Goal: Task Accomplishment & Management: Manage account settings

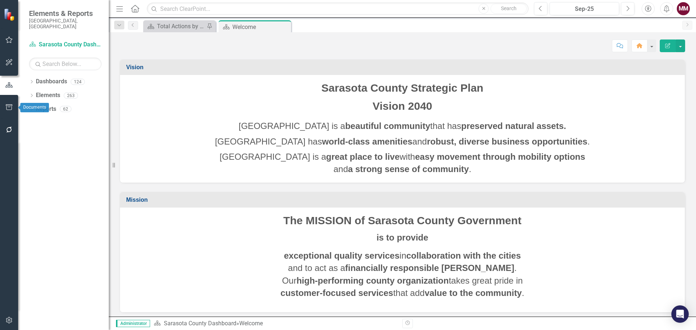
click at [11, 106] on icon "button" at bounding box center [9, 107] width 7 height 6
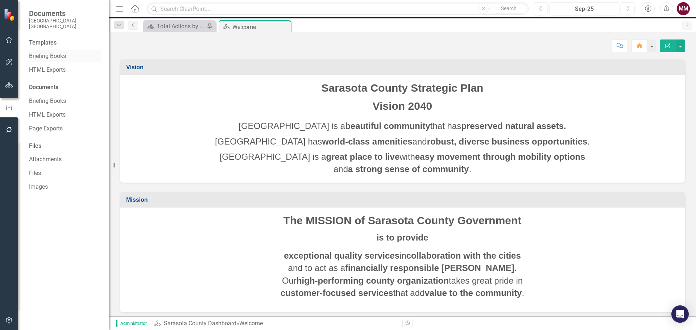
click at [51, 52] on link "Briefing Books" at bounding box center [65, 56] width 72 height 8
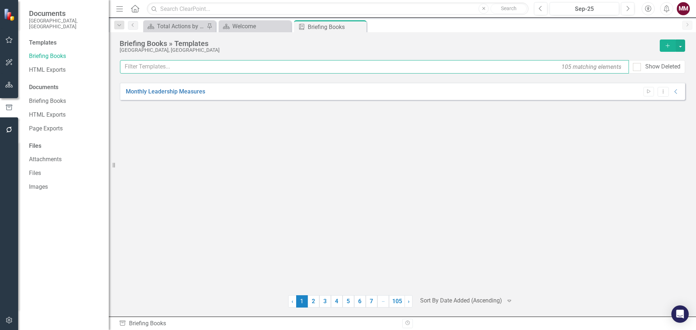
click at [162, 69] on input "text" at bounding box center [374, 66] width 509 height 13
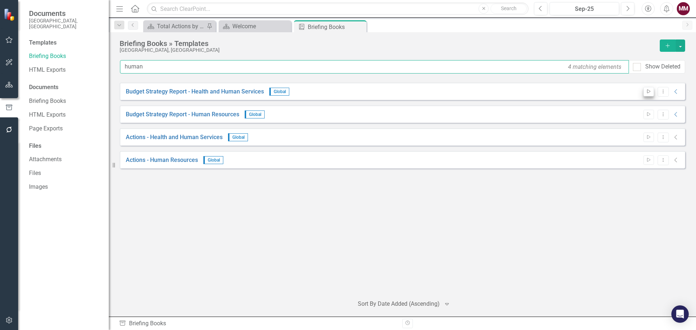
type input "human"
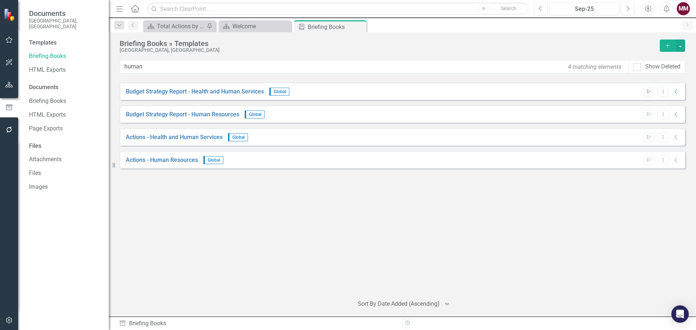
click at [647, 92] on icon "Start" at bounding box center [648, 92] width 5 height 4
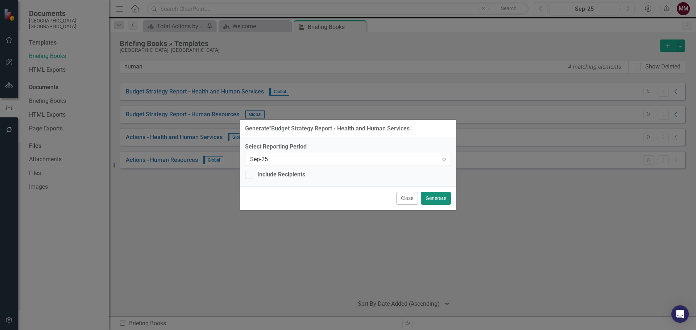
click at [438, 196] on button "Generate" at bounding box center [436, 198] width 30 height 13
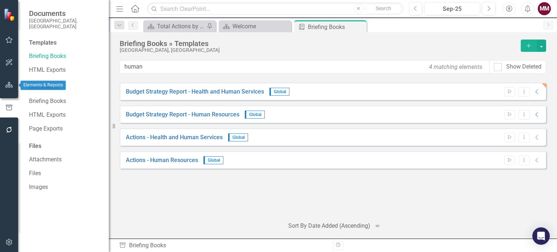
click at [6, 86] on icon "button" at bounding box center [9, 85] width 8 height 6
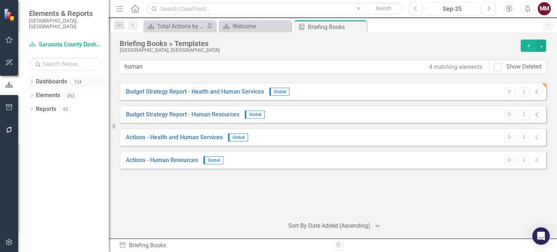
click at [29, 80] on icon "Dropdown" at bounding box center [31, 82] width 5 height 4
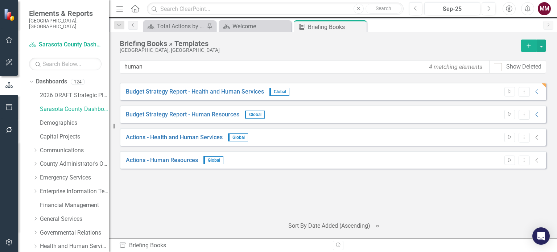
scroll to position [36, 0]
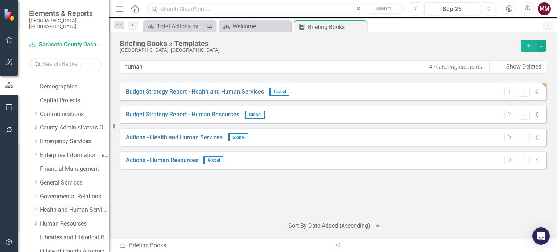
click at [67, 206] on link "Health and Human Services" at bounding box center [74, 210] width 69 height 8
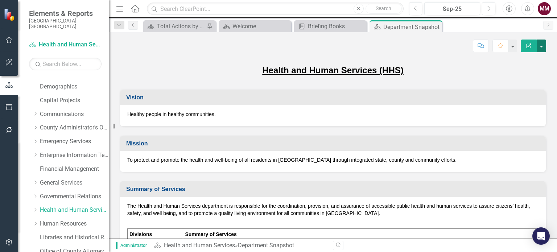
click at [541, 47] on button "button" at bounding box center [540, 46] width 9 height 13
click at [511, 72] on link "Edit Report Edit Layout" at bounding box center [516, 72] width 59 height 13
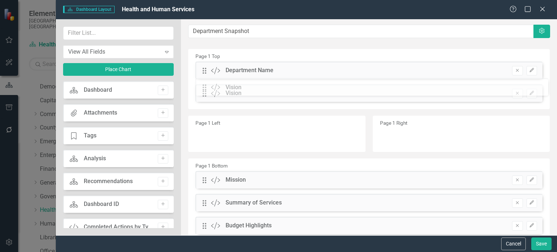
drag, startPoint x: 205, startPoint y: 157, endPoint x: 210, endPoint y: 88, distance: 69.8
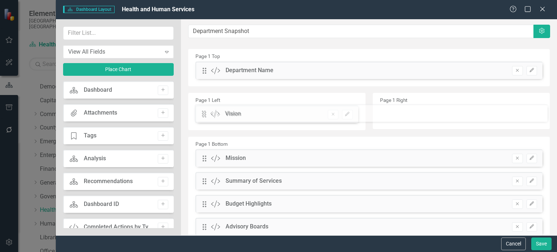
drag, startPoint x: 205, startPoint y: 97, endPoint x: 210, endPoint y: 117, distance: 20.8
drag, startPoint x: 206, startPoint y: 159, endPoint x: 387, endPoint y: 111, distance: 187.6
click at [535, 240] on button "Save" at bounding box center [541, 243] width 20 height 13
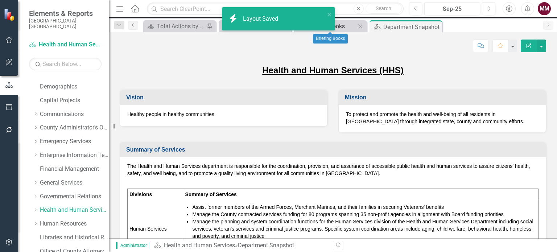
click at [341, 25] on div "Briefing Books" at bounding box center [332, 26] width 48 height 9
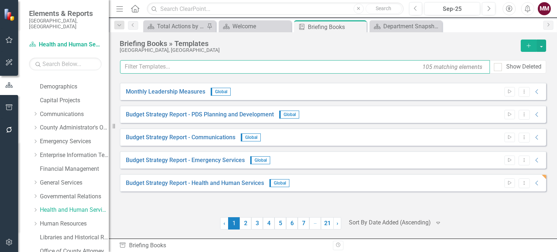
click at [257, 70] on input "text" at bounding box center [305, 66] width 370 height 13
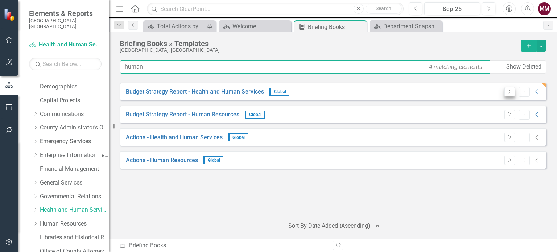
type input "human"
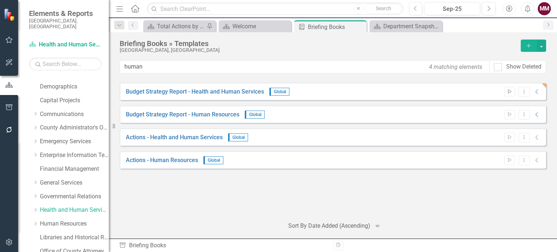
click at [506, 91] on button "Start" at bounding box center [509, 91] width 11 height 9
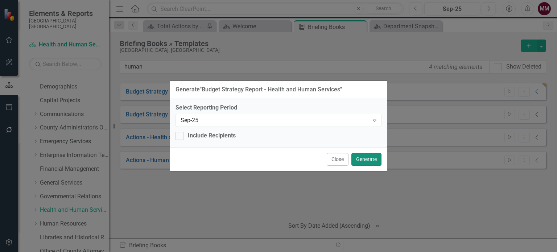
click at [369, 156] on button "Generate" at bounding box center [366, 159] width 30 height 13
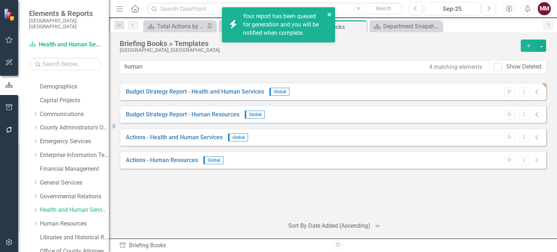
click at [328, 11] on button "close" at bounding box center [329, 14] width 5 height 8
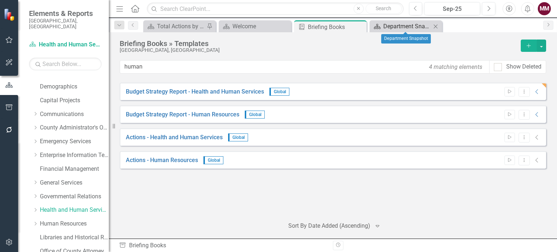
click at [408, 27] on div "Department Snapshot" at bounding box center [407, 26] width 48 height 9
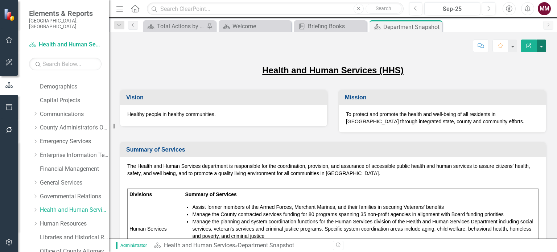
click at [542, 47] on button "button" at bounding box center [540, 46] width 9 height 13
click at [513, 71] on link "Edit Report Edit Layout" at bounding box center [516, 72] width 59 height 13
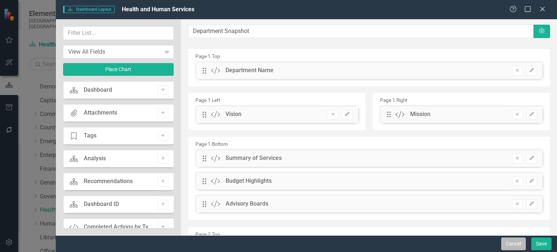
click at [509, 245] on button "Cancel" at bounding box center [513, 243] width 25 height 13
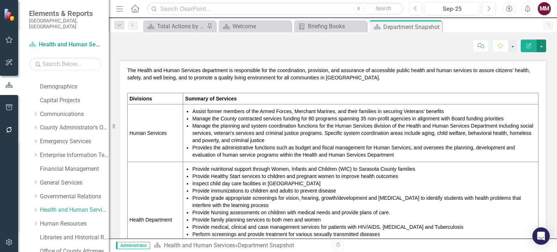
scroll to position [109, 0]
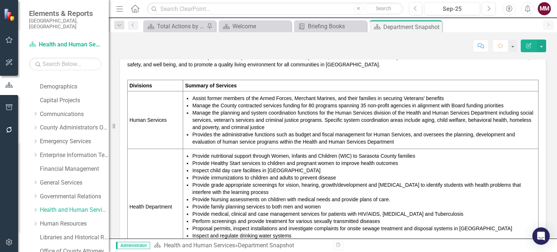
click at [432, 167] on li "Inspect child day care facilities in [GEOGRAPHIC_DATA]" at bounding box center [364, 170] width 344 height 7
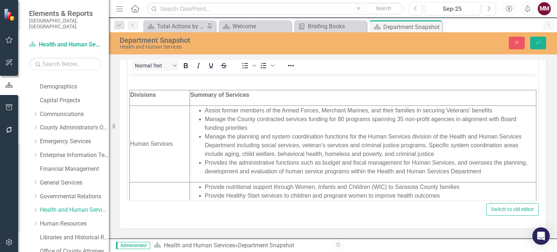
scroll to position [36, 0]
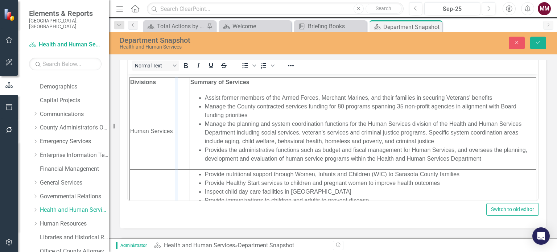
drag, startPoint x: 190, startPoint y: 153, endPoint x: 176, endPoint y: 153, distance: 14.1
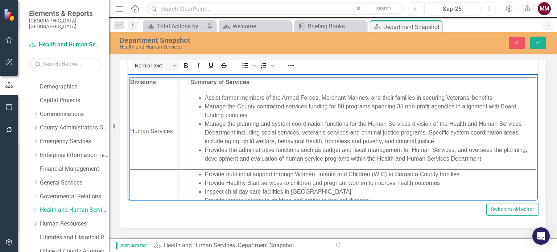
drag, startPoint x: 190, startPoint y: 154, endPoint x: 177, endPoint y: 156, distance: 12.5
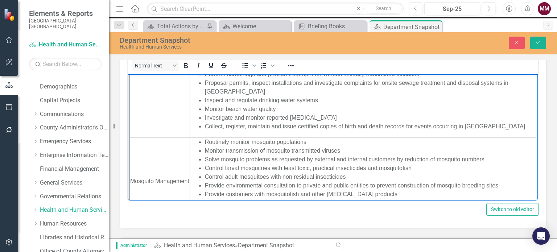
scroll to position [254, 0]
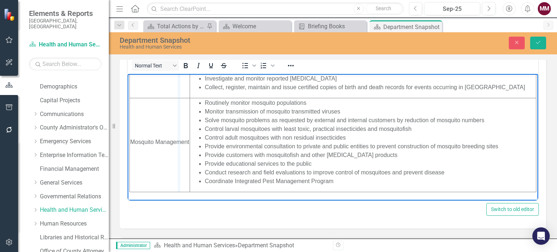
drag, startPoint x: 189, startPoint y: 156, endPoint x: 179, endPoint y: 158, distance: 10.7
click at [156, 143] on p "Mosquito Management" at bounding box center [159, 141] width 59 height 9
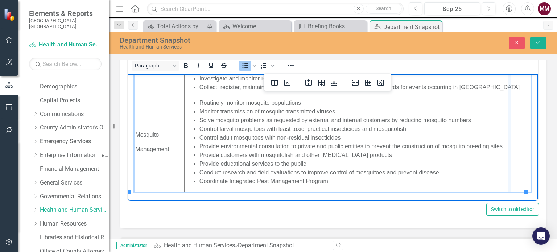
drag, startPoint x: 525, startPoint y: 154, endPoint x: 507, endPoint y: 154, distance: 18.1
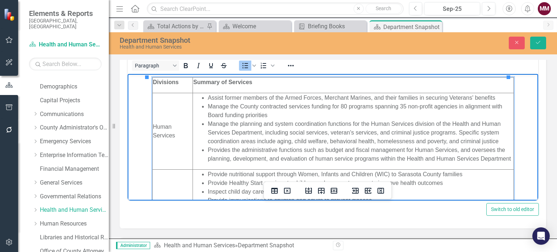
scroll to position [0, 0]
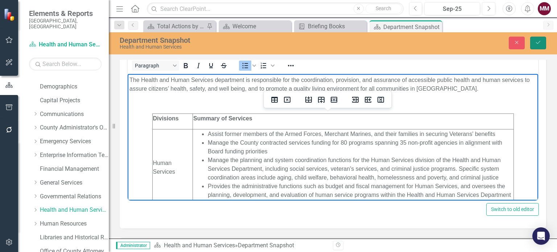
click at [541, 42] on button "Save" at bounding box center [538, 43] width 16 height 13
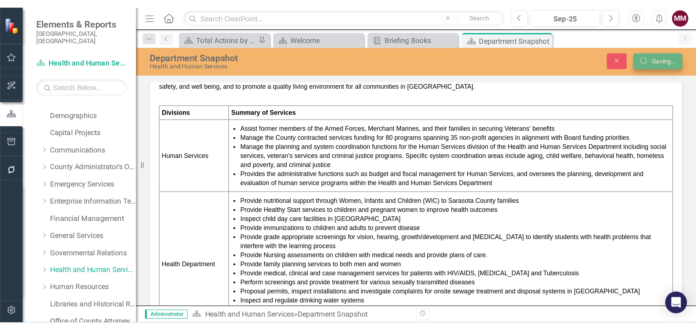
scroll to position [109, 0]
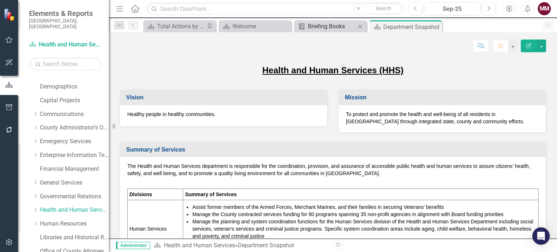
click at [332, 26] on div "Briefing Books" at bounding box center [332, 26] width 48 height 9
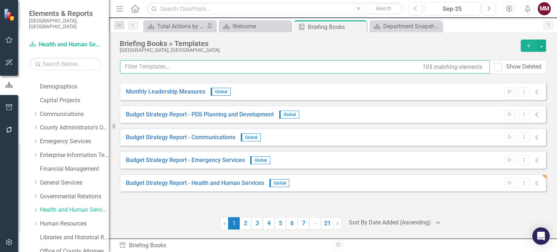
click at [265, 67] on input "text" at bounding box center [305, 66] width 370 height 13
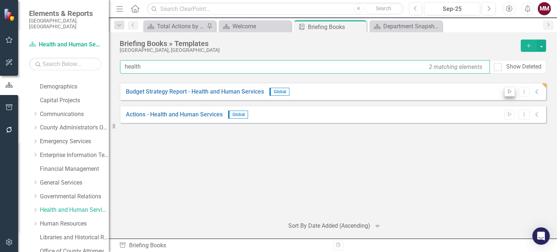
type input "health"
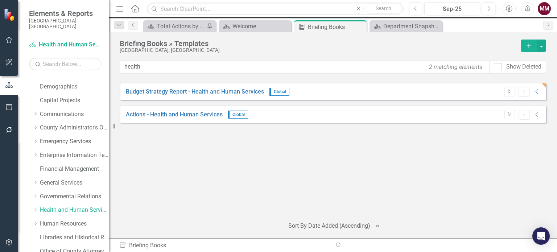
click at [510, 94] on button "Start" at bounding box center [509, 91] width 11 height 9
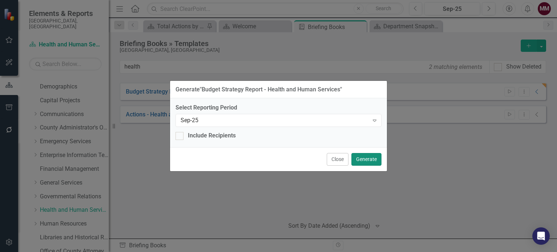
click at [371, 160] on button "Generate" at bounding box center [366, 159] width 30 height 13
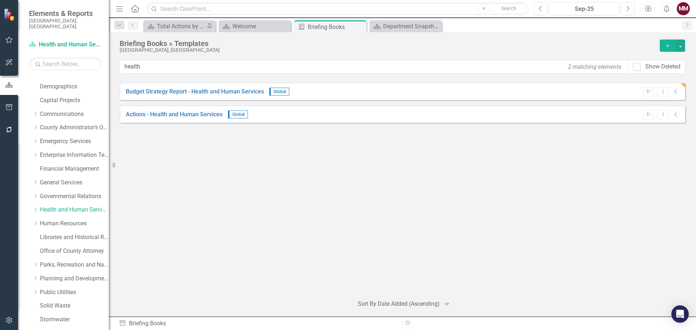
scroll to position [36, 0]
click at [385, 29] on div "Department Snapshot" at bounding box center [407, 26] width 48 height 9
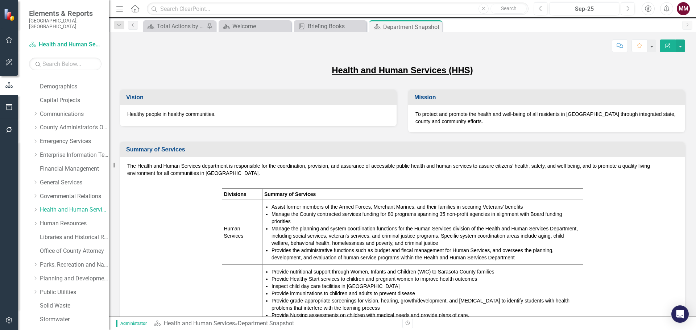
click at [604, 208] on span "The Health and Human Services department is responsible for the coordination, p…" at bounding box center [402, 319] width 550 height 314
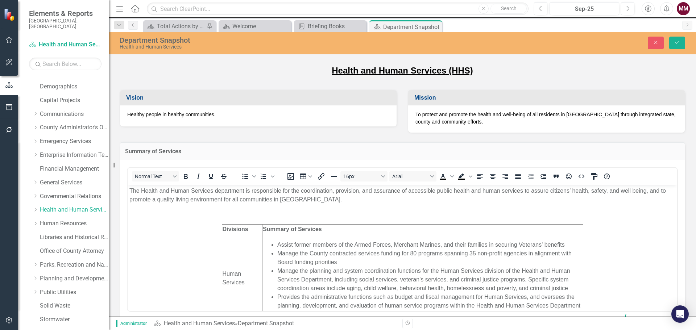
click at [448, 230] on p "Summary of Services" at bounding box center [423, 229] width 320 height 9
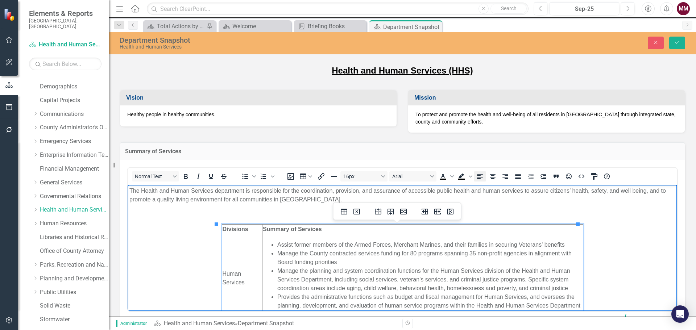
click at [480, 175] on icon "Align left" at bounding box center [480, 176] width 6 height 5
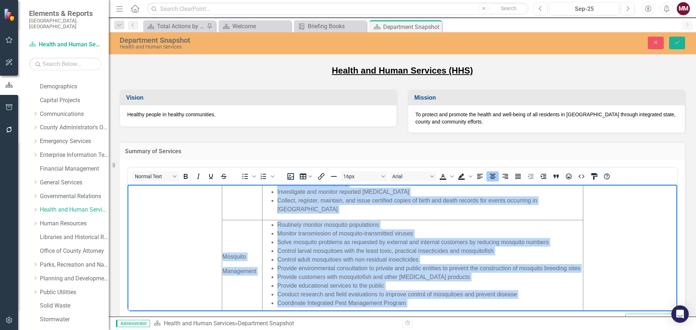
scroll to position [262, 0]
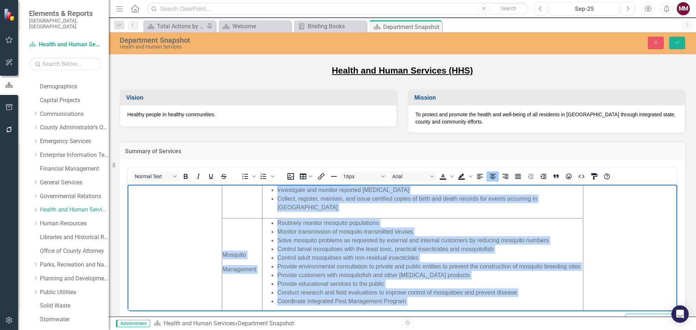
drag, startPoint x: 226, startPoint y: 215, endPoint x: 566, endPoint y: 298, distance: 350.0
click at [566, 298] on body "The Health and Human Services department is responsible for the coordination, p…" at bounding box center [403, 126] width 550 height 406
click at [480, 174] on icon "Align left" at bounding box center [480, 176] width 9 height 9
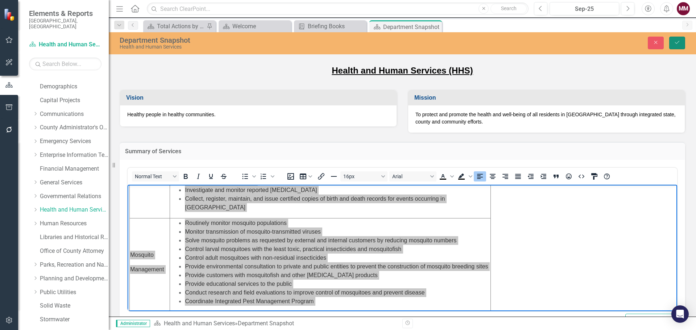
drag, startPoint x: 675, startPoint y: 43, endPoint x: 669, endPoint y: 48, distance: 7.9
click at [675, 43] on icon "Save" at bounding box center [677, 42] width 7 height 5
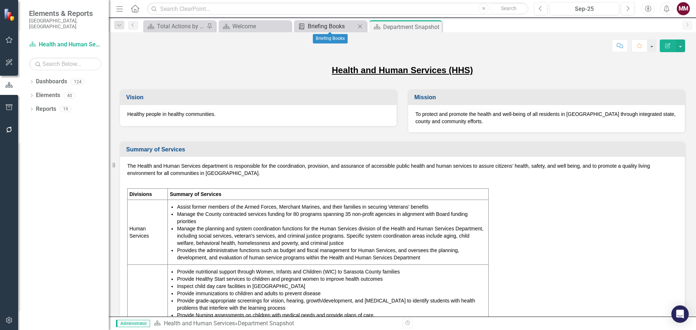
click at [330, 27] on div "Briefing Books" at bounding box center [332, 26] width 48 height 9
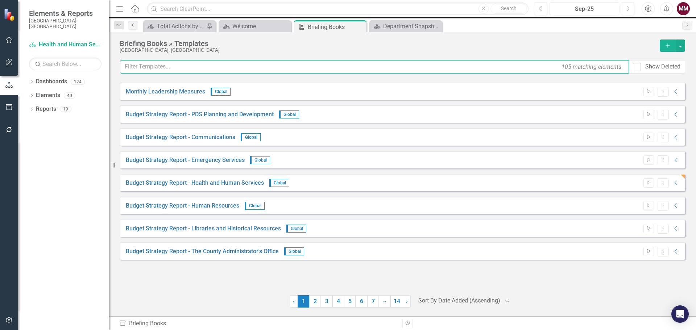
click at [245, 69] on input "text" at bounding box center [374, 66] width 509 height 13
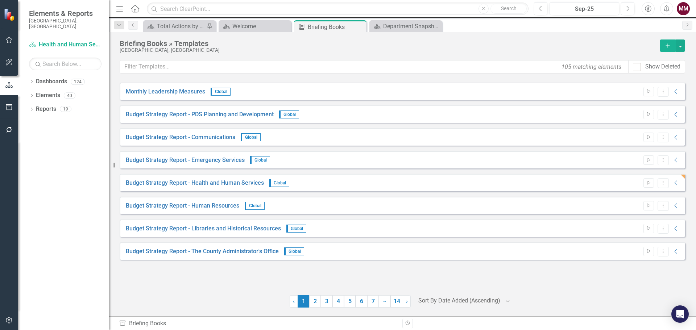
click at [648, 183] on icon "Start" at bounding box center [648, 183] width 5 height 4
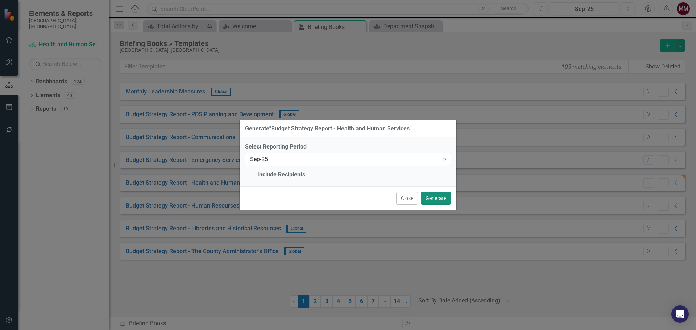
click at [438, 201] on button "Generate" at bounding box center [436, 198] width 30 height 13
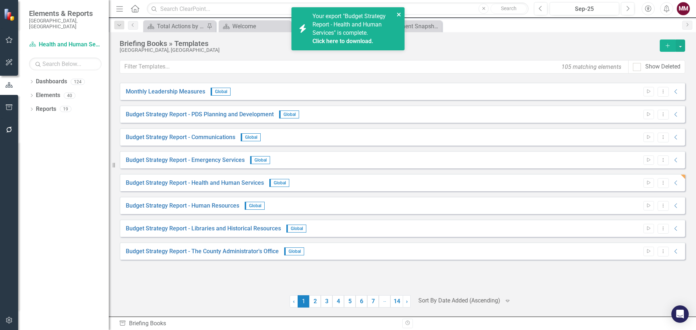
click at [398, 15] on icon "close" at bounding box center [399, 15] width 4 height 4
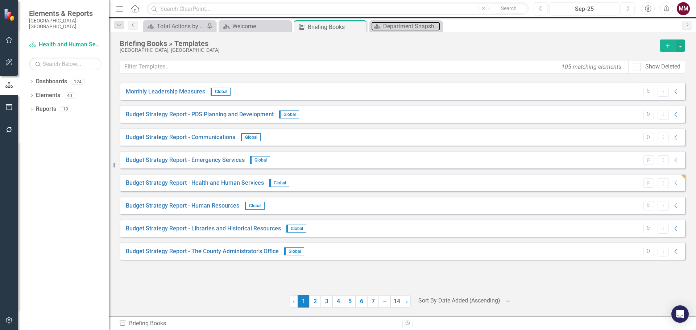
click at [404, 25] on div "Department Snapshot" at bounding box center [411, 26] width 57 height 9
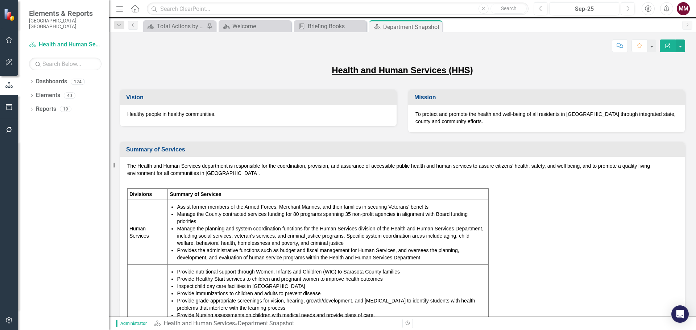
click at [435, 229] on li "Manage the planning and system coordination functions for the Human Services di…" at bounding box center [332, 236] width 310 height 22
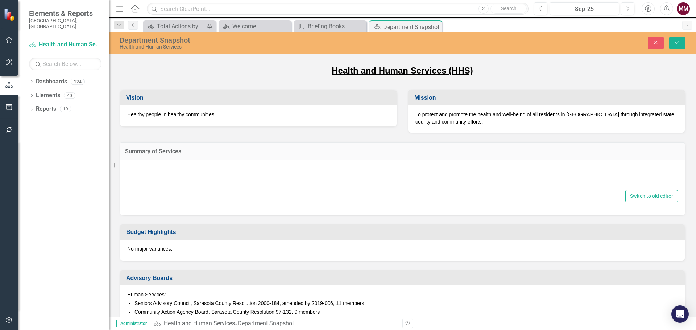
type textarea "<p>The Health and Human Services department is responsible for the coordination…"
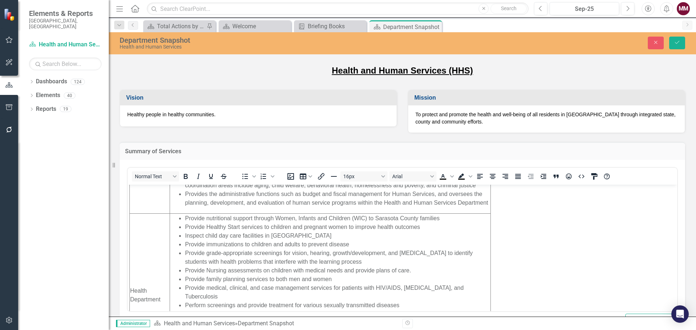
scroll to position [109, 0]
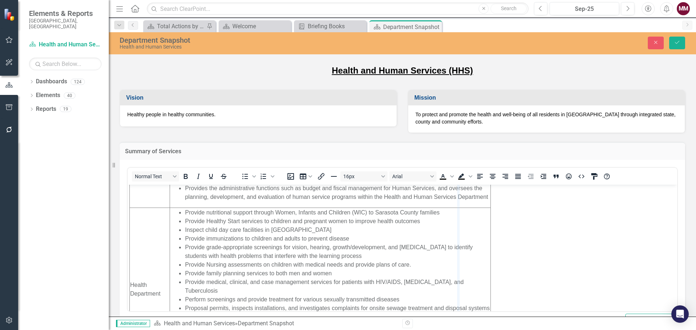
drag, startPoint x: 490, startPoint y: 237, endPoint x: 457, endPoint y: 240, distance: 33.1
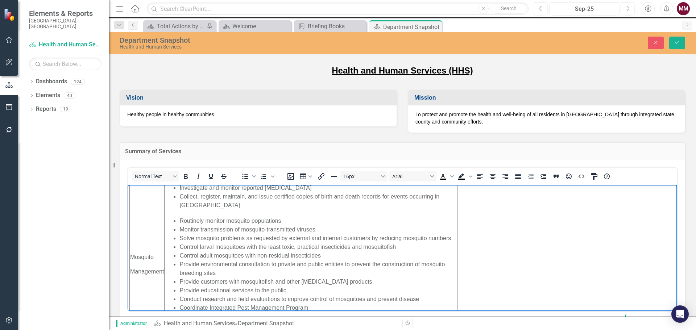
scroll to position [314, 0]
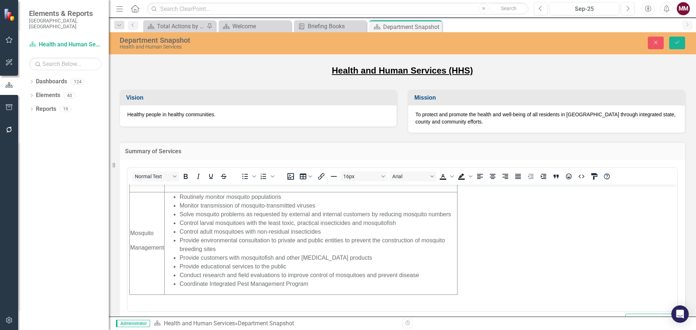
drag, startPoint x: 675, startPoint y: 42, endPoint x: 632, endPoint y: 70, distance: 50.8
click at [675, 42] on icon "Save" at bounding box center [677, 42] width 7 height 5
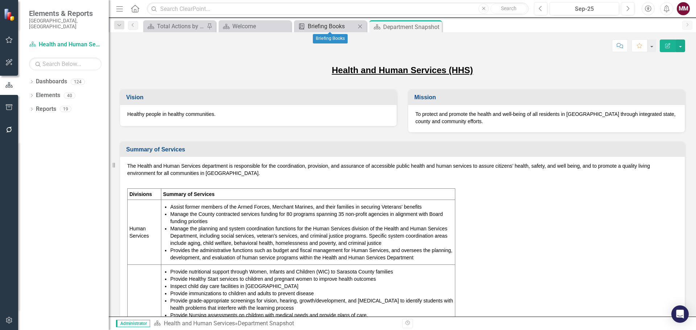
click at [324, 26] on div "Briefing Books" at bounding box center [332, 26] width 48 height 9
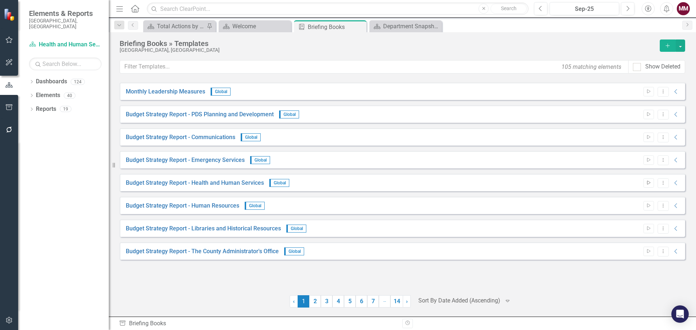
click at [650, 183] on icon "Start" at bounding box center [648, 183] width 5 height 4
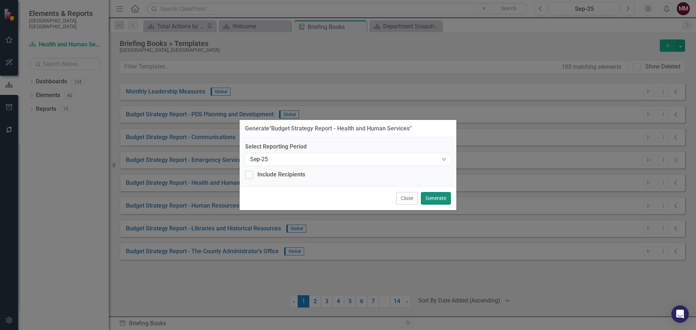
click at [430, 199] on button "Generate" at bounding box center [436, 198] width 30 height 13
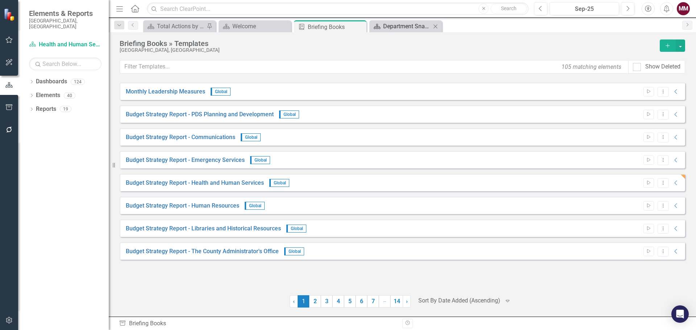
click at [408, 25] on div "Department Snapshot" at bounding box center [407, 26] width 48 height 9
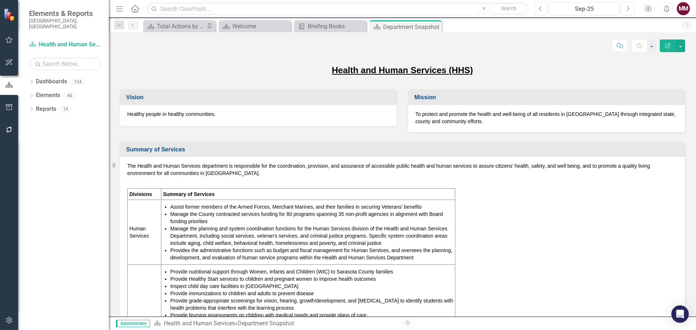
click at [478, 240] on span "The Health and Human Services department is responsible for the coordination, p…" at bounding box center [402, 319] width 550 height 314
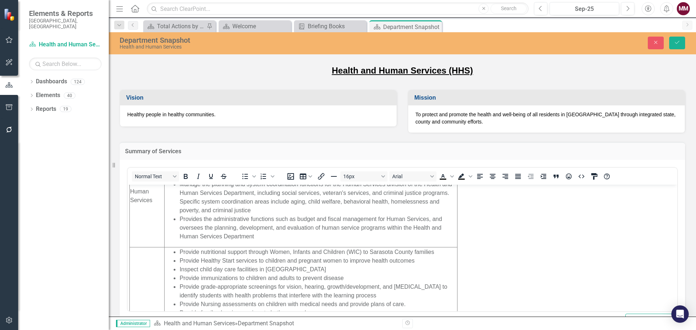
scroll to position [109, 0]
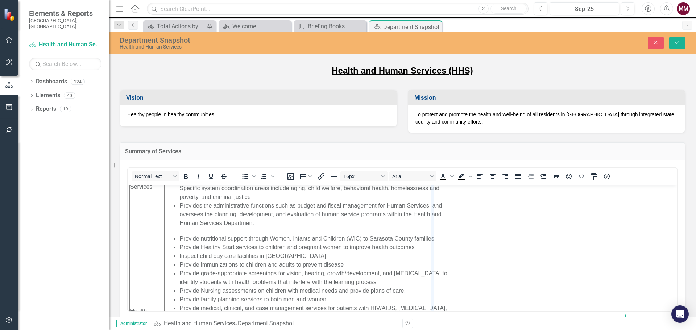
drag, startPoint x: 457, startPoint y: 252, endPoint x: 431, endPoint y: 252, distance: 25.7
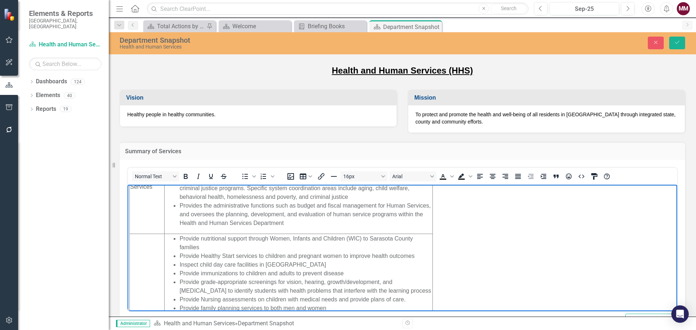
drag, startPoint x: 676, startPoint y: 41, endPoint x: 609, endPoint y: 42, distance: 66.7
click at [676, 41] on icon "Save" at bounding box center [677, 42] width 7 height 5
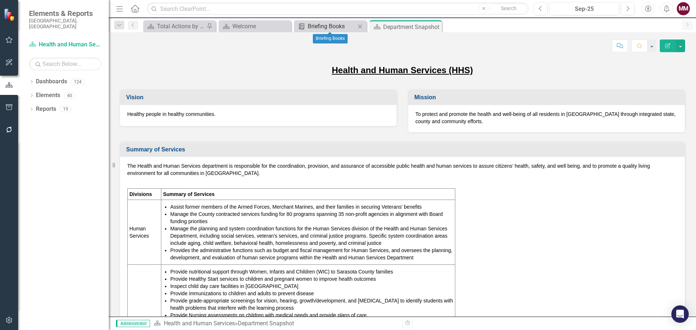
click at [326, 28] on div "Briefing Books" at bounding box center [332, 26] width 48 height 9
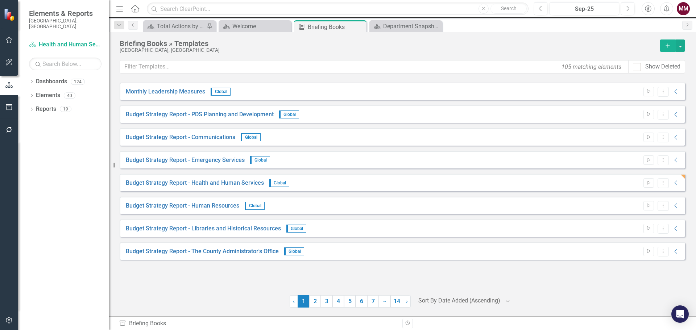
click at [645, 185] on button "Start" at bounding box center [648, 182] width 11 height 9
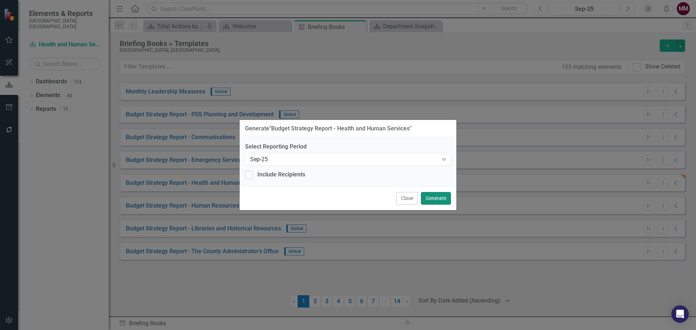
click at [438, 196] on button "Generate" at bounding box center [436, 198] width 30 height 13
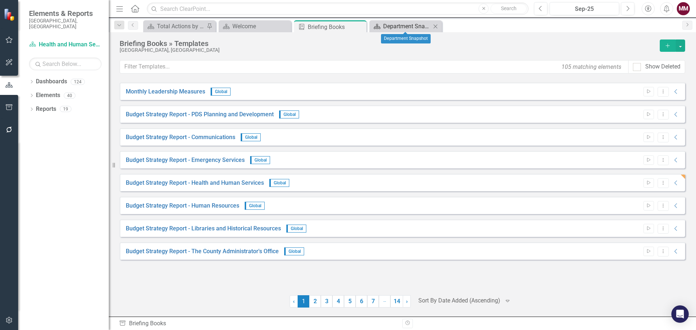
click at [411, 25] on div "Department Snapshot" at bounding box center [407, 26] width 48 height 9
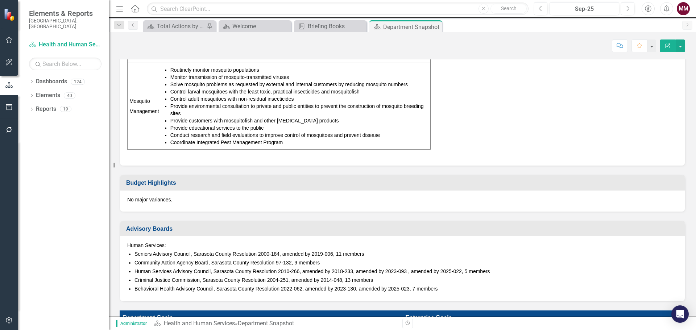
scroll to position [362, 0]
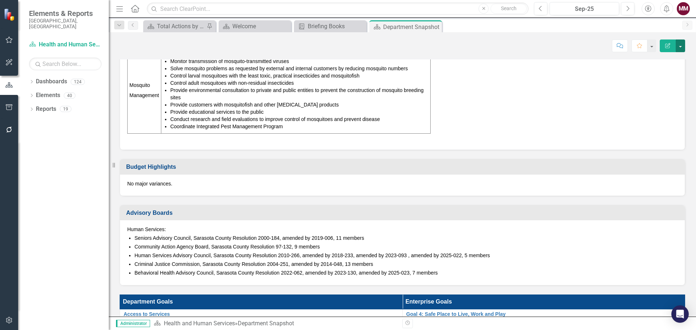
click at [678, 50] on button "button" at bounding box center [680, 46] width 9 height 13
click at [652, 75] on link "Edit Report Edit Layout" at bounding box center [655, 72] width 59 height 13
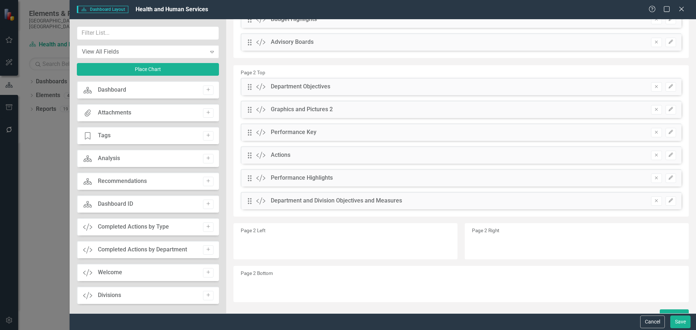
scroll to position [171, 0]
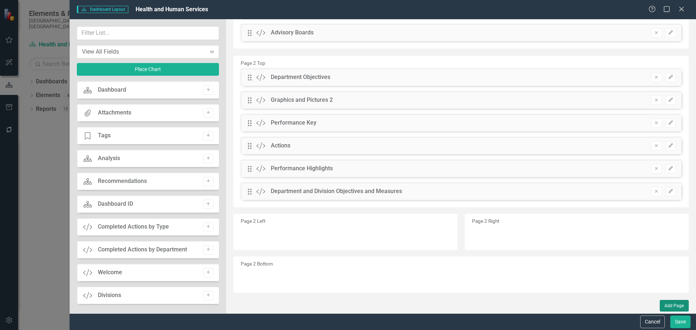
click at [666, 306] on button "Add Page" at bounding box center [674, 306] width 29 height 12
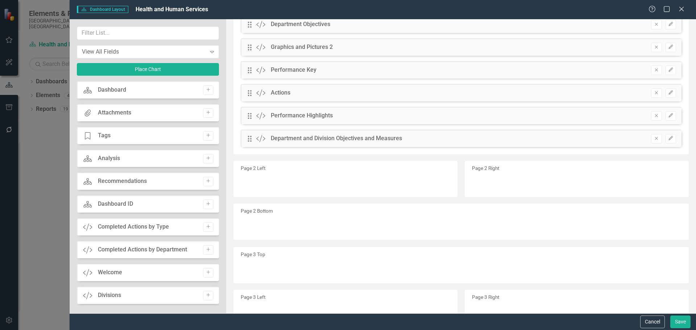
scroll to position [244, 0]
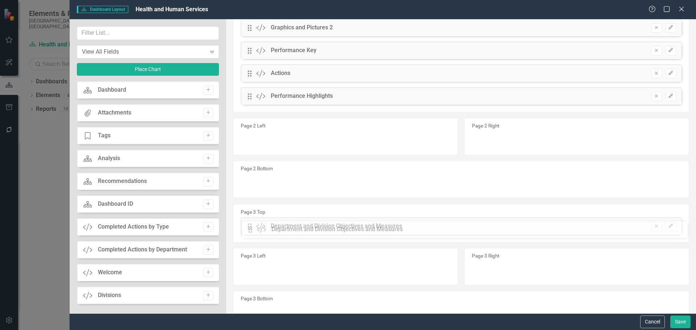
drag, startPoint x: 250, startPoint y: 120, endPoint x: 257, endPoint y: 230, distance: 110.7
drag, startPoint x: 253, startPoint y: 98, endPoint x: 257, endPoint y: 200, distance: 102.7
click at [679, 325] on button "Save" at bounding box center [680, 322] width 20 height 13
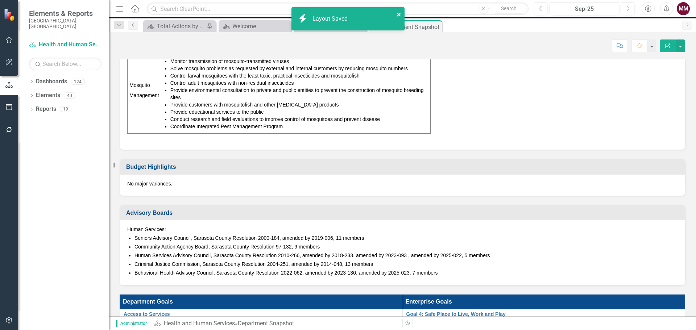
click at [398, 13] on icon "close" at bounding box center [399, 15] width 4 height 4
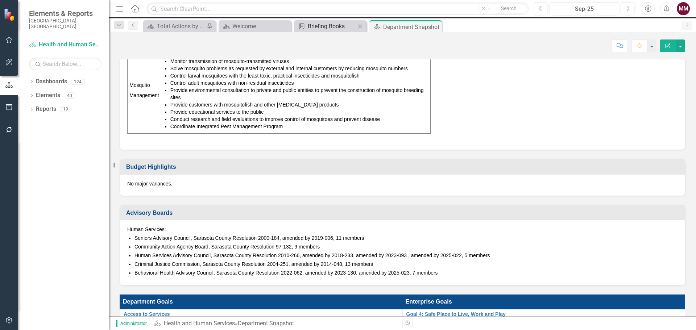
click at [344, 28] on div "icon.bolt Layout Saved Elements & Reports [GEOGRAPHIC_DATA], [GEOGRAPHIC_DATA] …" at bounding box center [348, 165] width 696 height 330
click at [340, 28] on div "Briefing Books" at bounding box center [332, 26] width 48 height 9
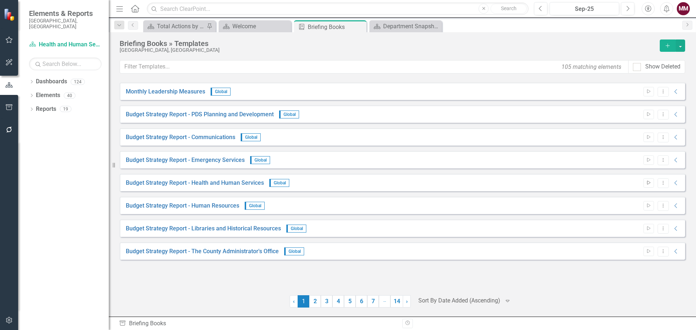
click at [644, 183] on button "Start" at bounding box center [648, 182] width 11 height 9
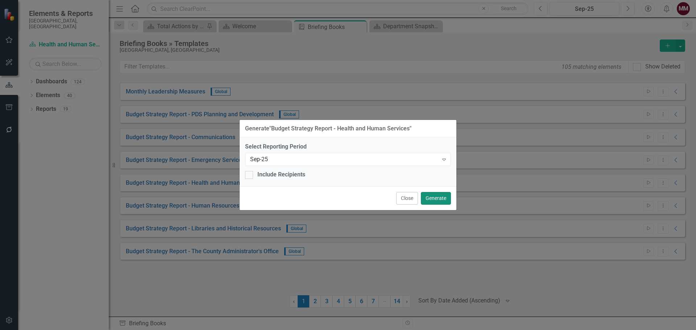
click at [426, 196] on button "Generate" at bounding box center [436, 198] width 30 height 13
